Goal: Find specific page/section: Find specific page/section

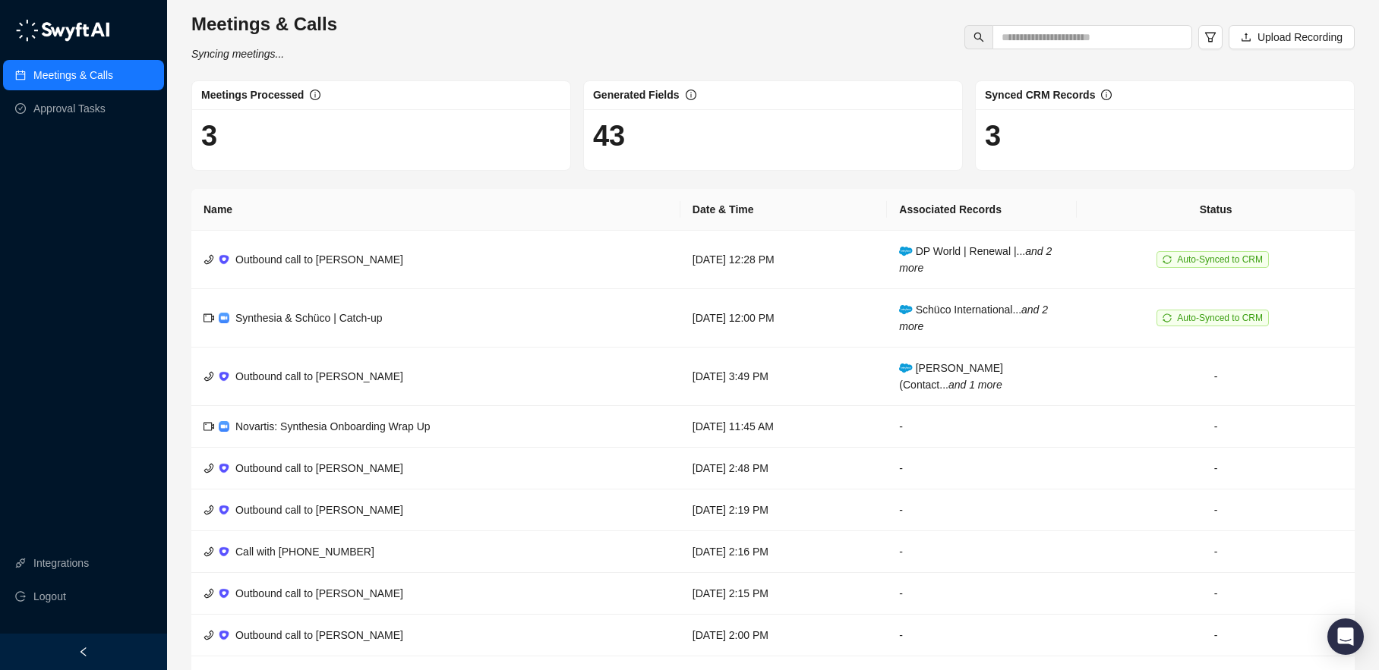
click at [1036, 99] on span "Synced CRM Records" at bounding box center [1040, 95] width 110 height 12
click at [992, 143] on h1 "3" at bounding box center [1165, 135] width 360 height 35
click at [90, 108] on link "Approval Tasks" at bounding box center [69, 108] width 72 height 30
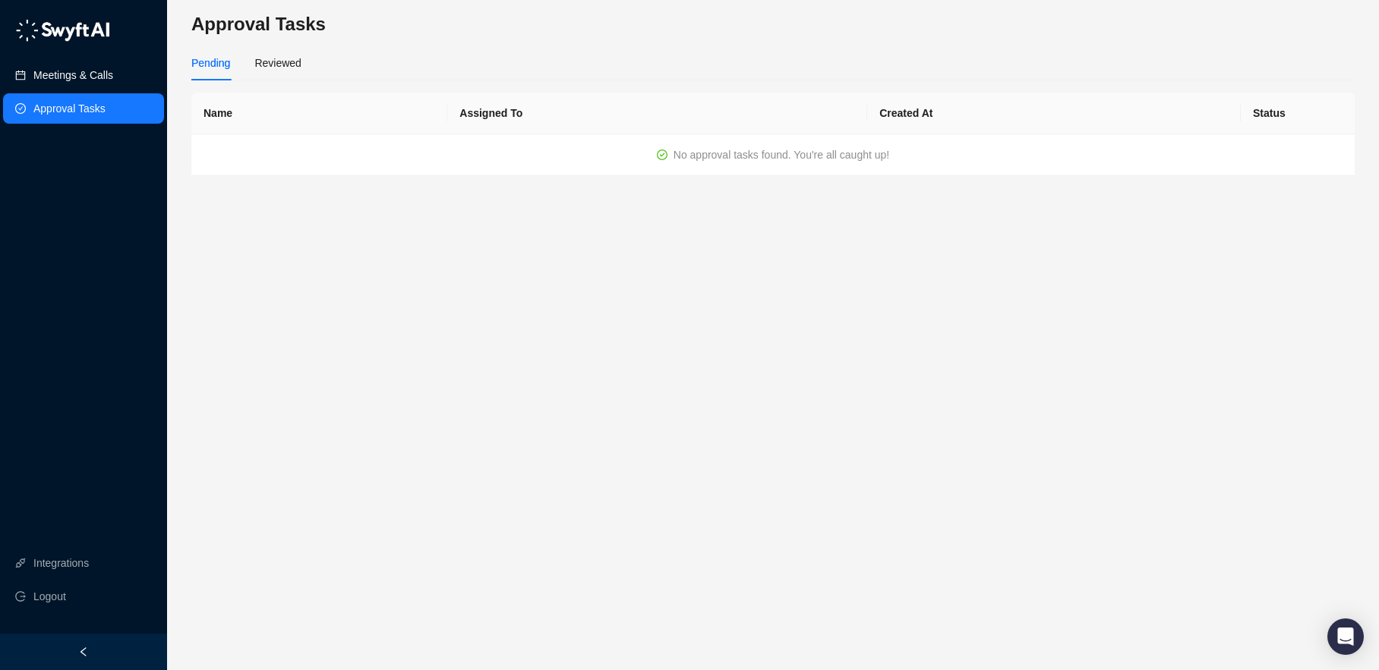
click at [74, 74] on link "Meetings & Calls" at bounding box center [73, 75] width 80 height 30
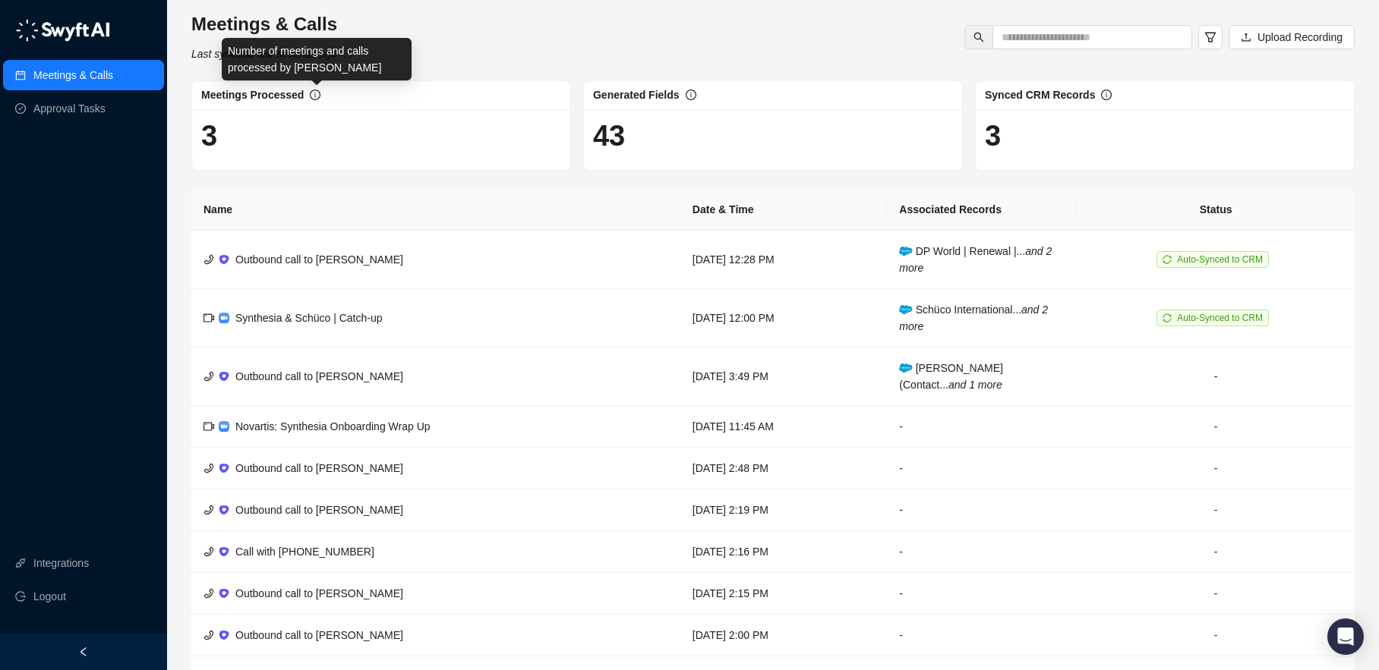
click at [317, 97] on icon "info-circle" at bounding box center [315, 95] width 11 height 11
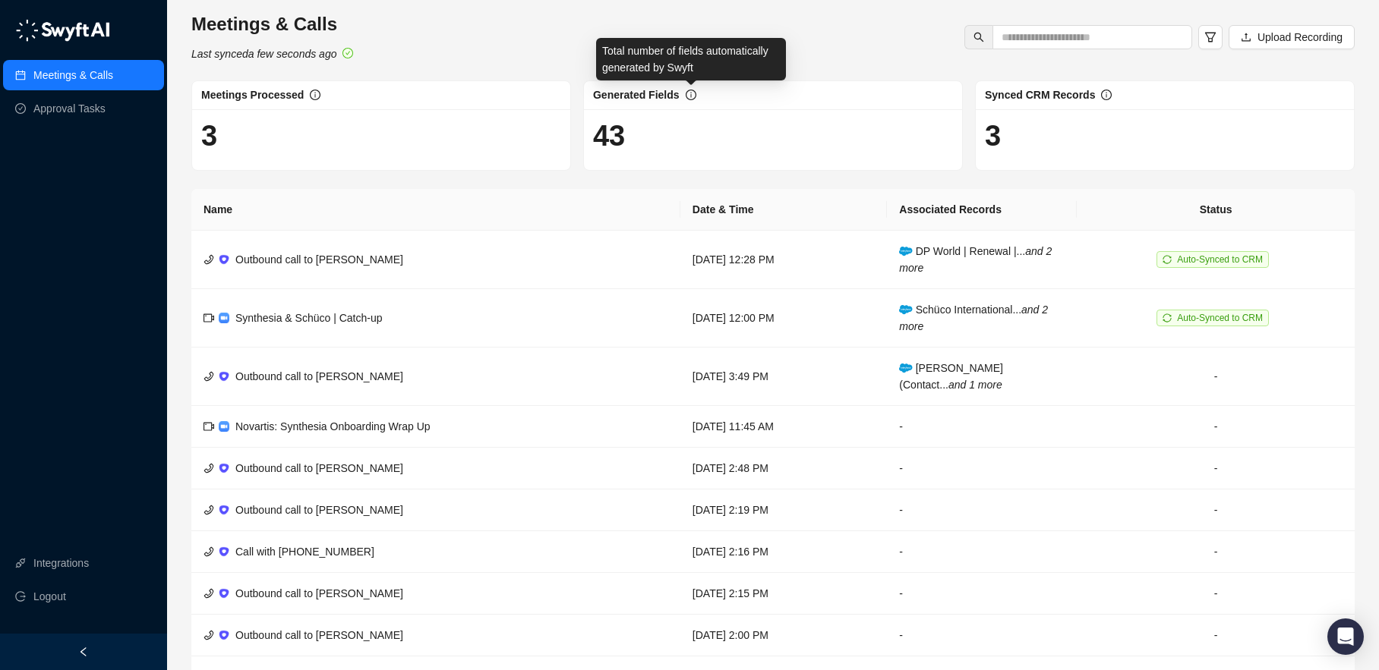
click at [686, 94] on icon "info-circle" at bounding box center [691, 95] width 11 height 11
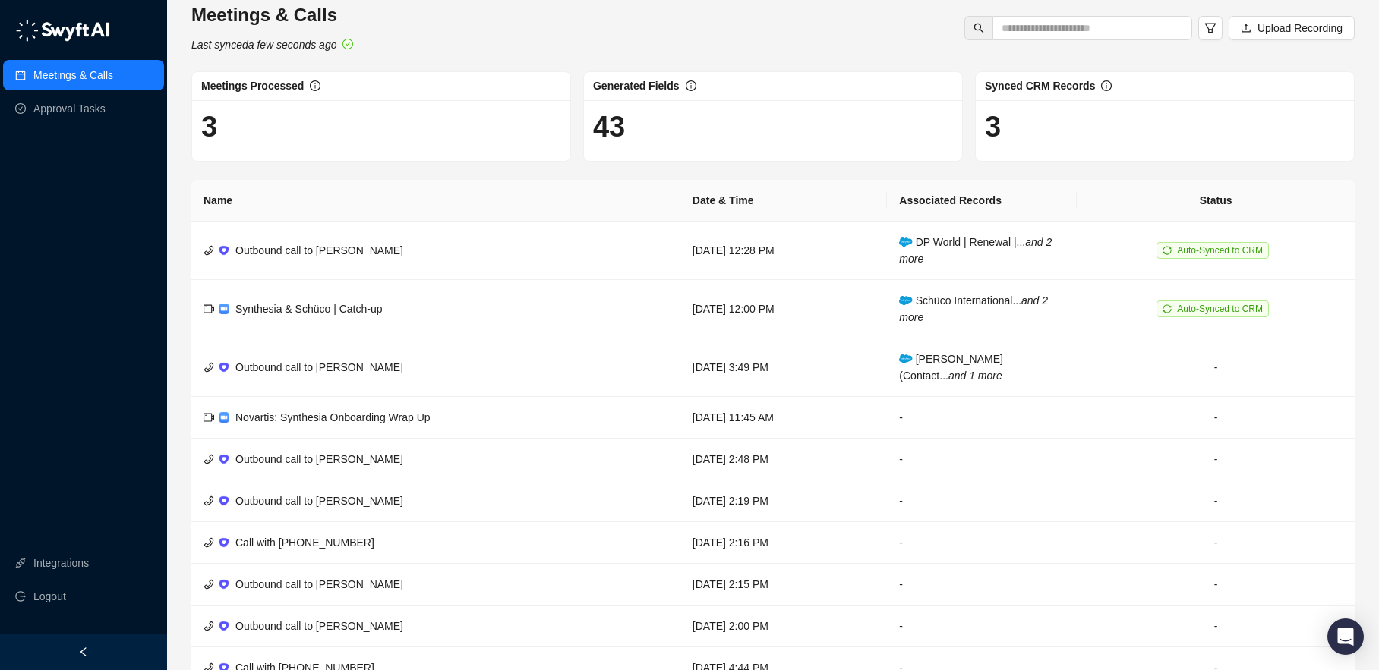
scroll to position [89, 0]
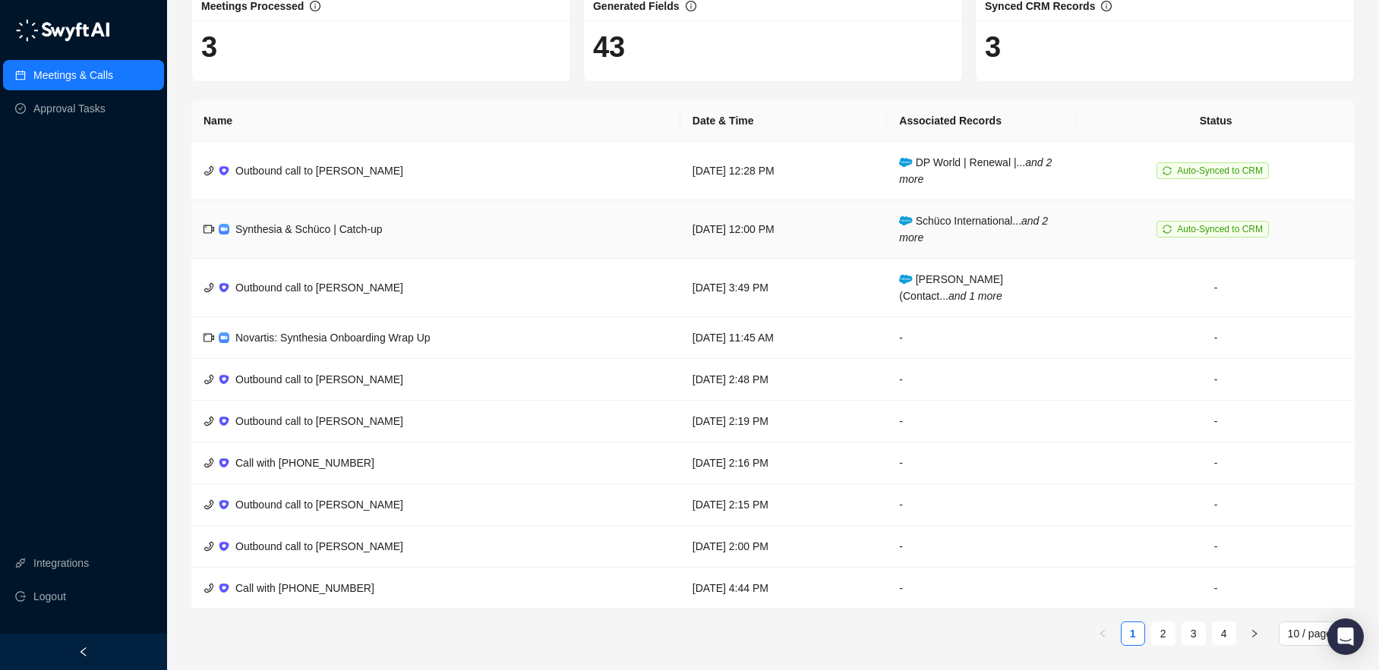
click at [330, 231] on span "Synthesia & Schüco | Catch-up" at bounding box center [308, 229] width 147 height 12
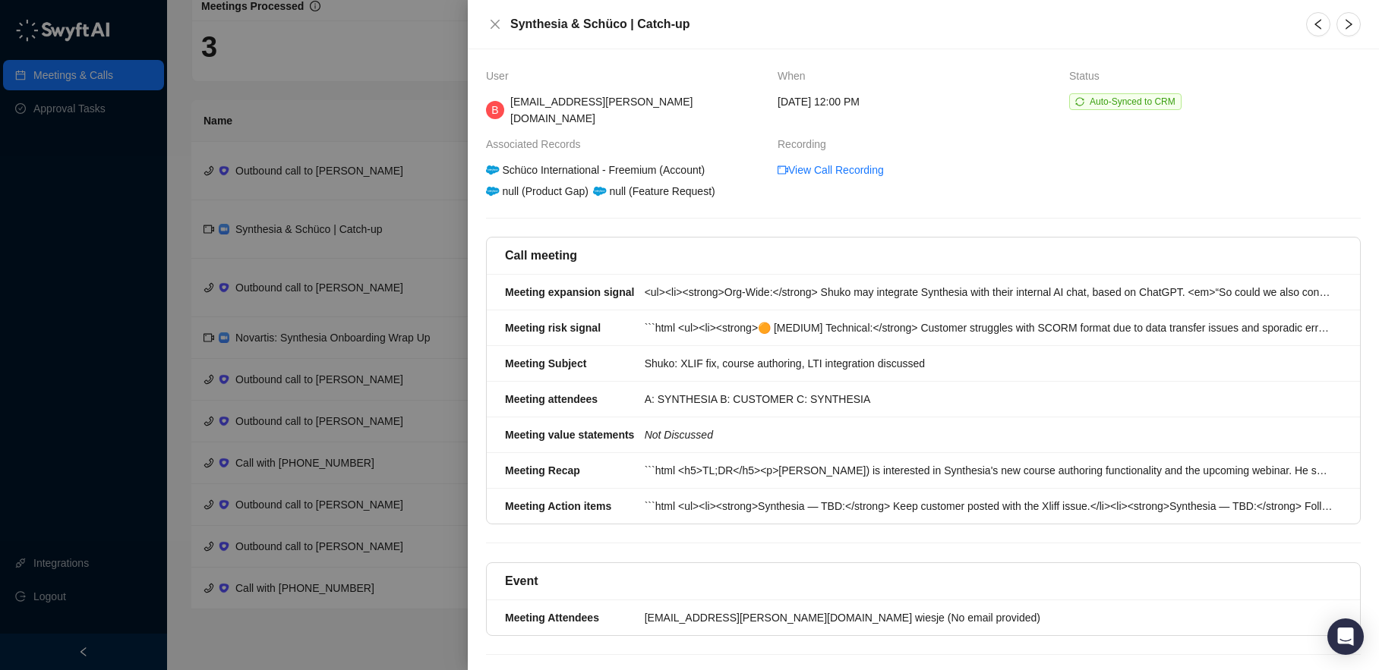
click at [498, 21] on icon "close" at bounding box center [495, 24] width 9 height 9
